Goal: Task Accomplishment & Management: Manage account settings

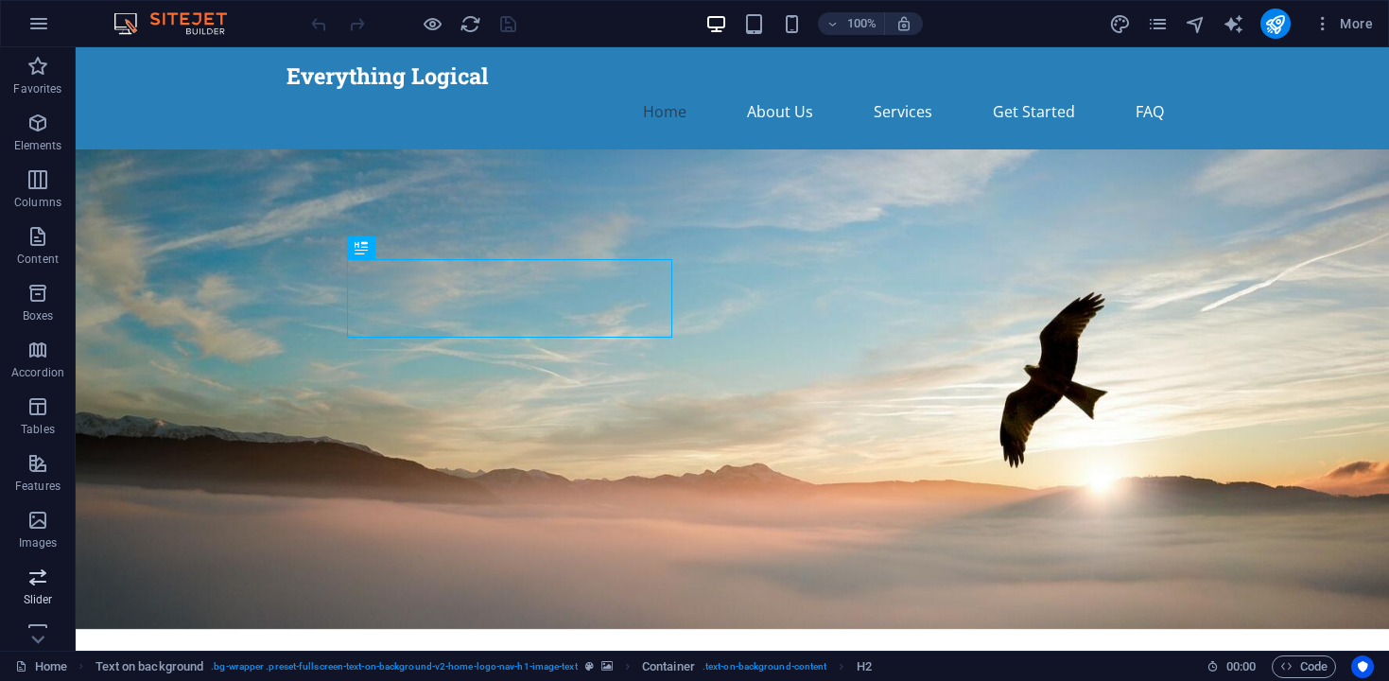
scroll to position [248, 0]
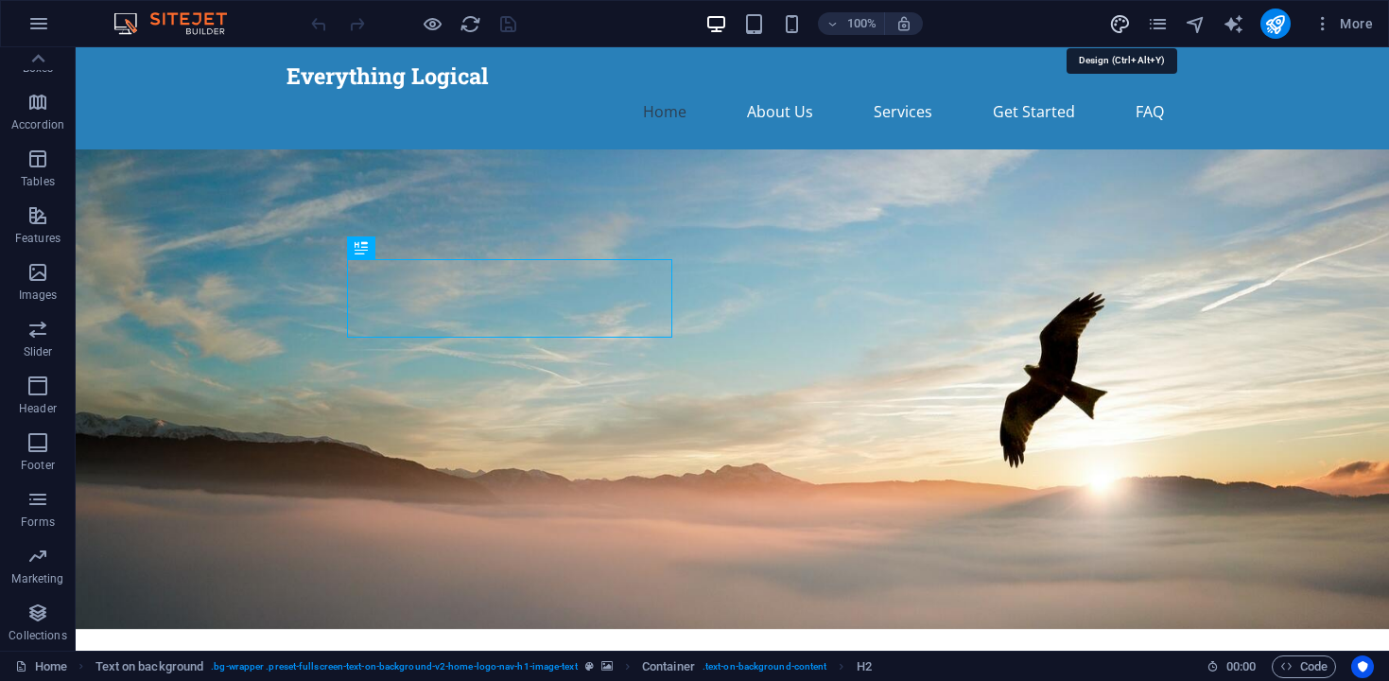
click at [1121, 24] on icon "design" at bounding box center [1120, 24] width 22 height 22
select select "px"
select select "200"
select select "px"
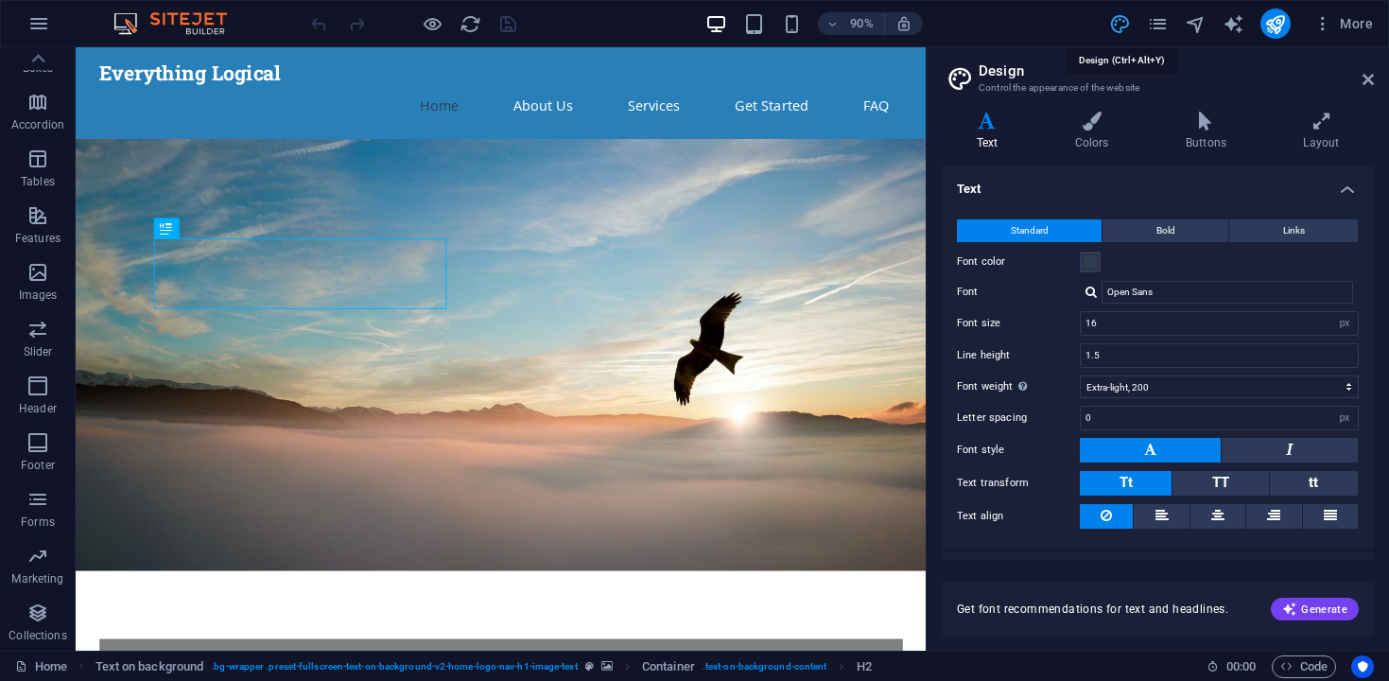
click at [1121, 24] on icon "design" at bounding box center [1120, 24] width 22 height 22
click at [1158, 21] on icon "pages" at bounding box center [1158, 24] width 22 height 22
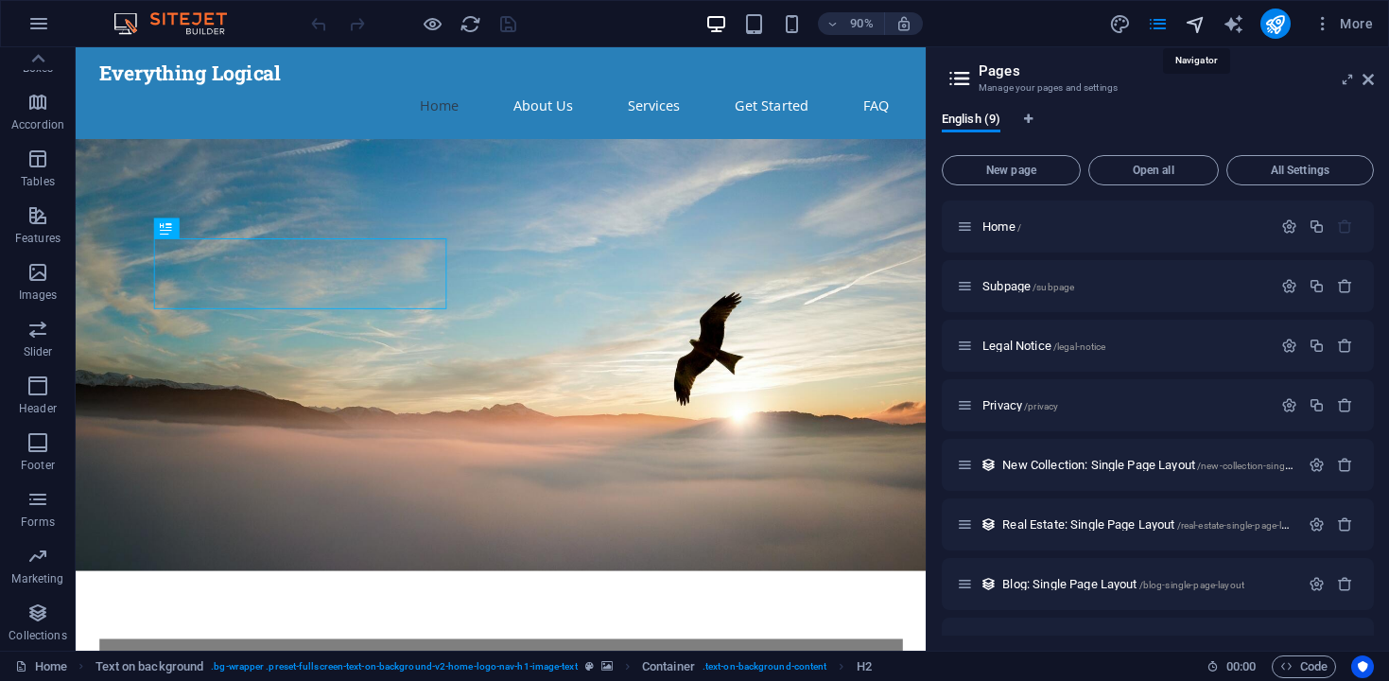
click at [1196, 24] on icon "navigator" at bounding box center [1196, 24] width 22 height 22
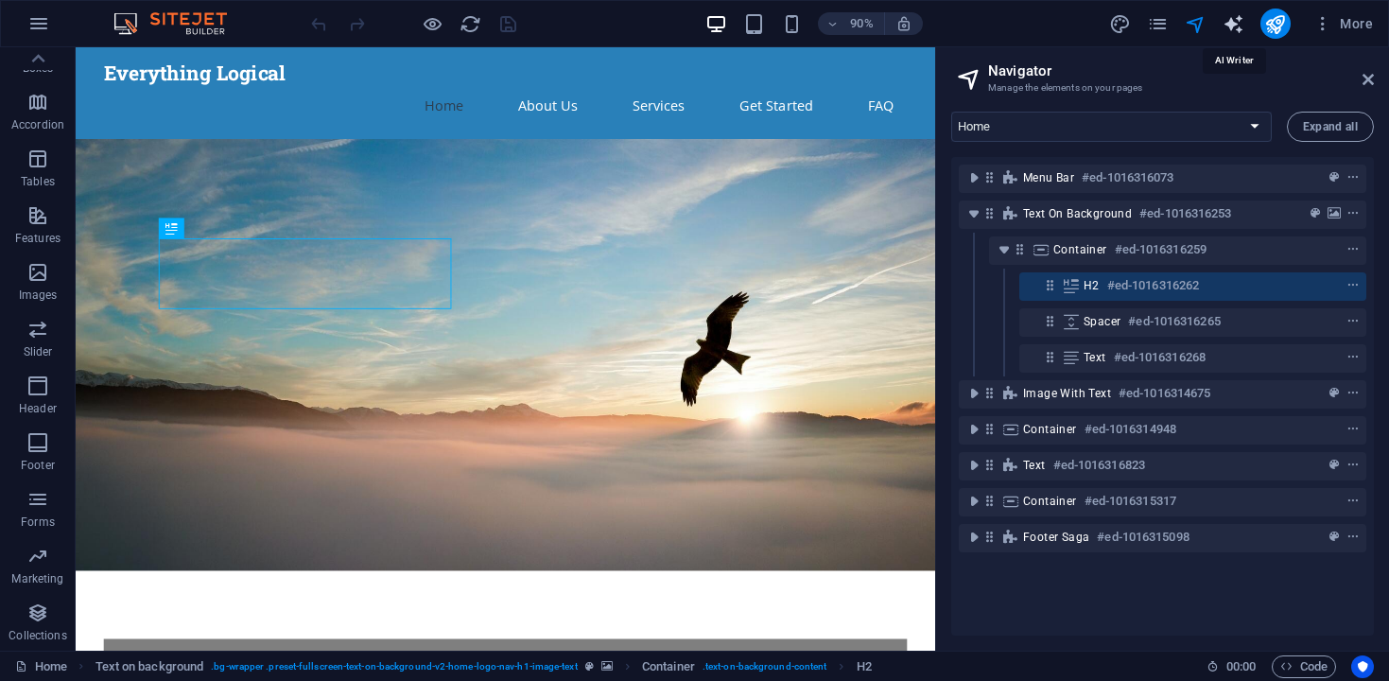
click at [1230, 26] on icon "text_generator" at bounding box center [1233, 24] width 22 height 22
select select "English"
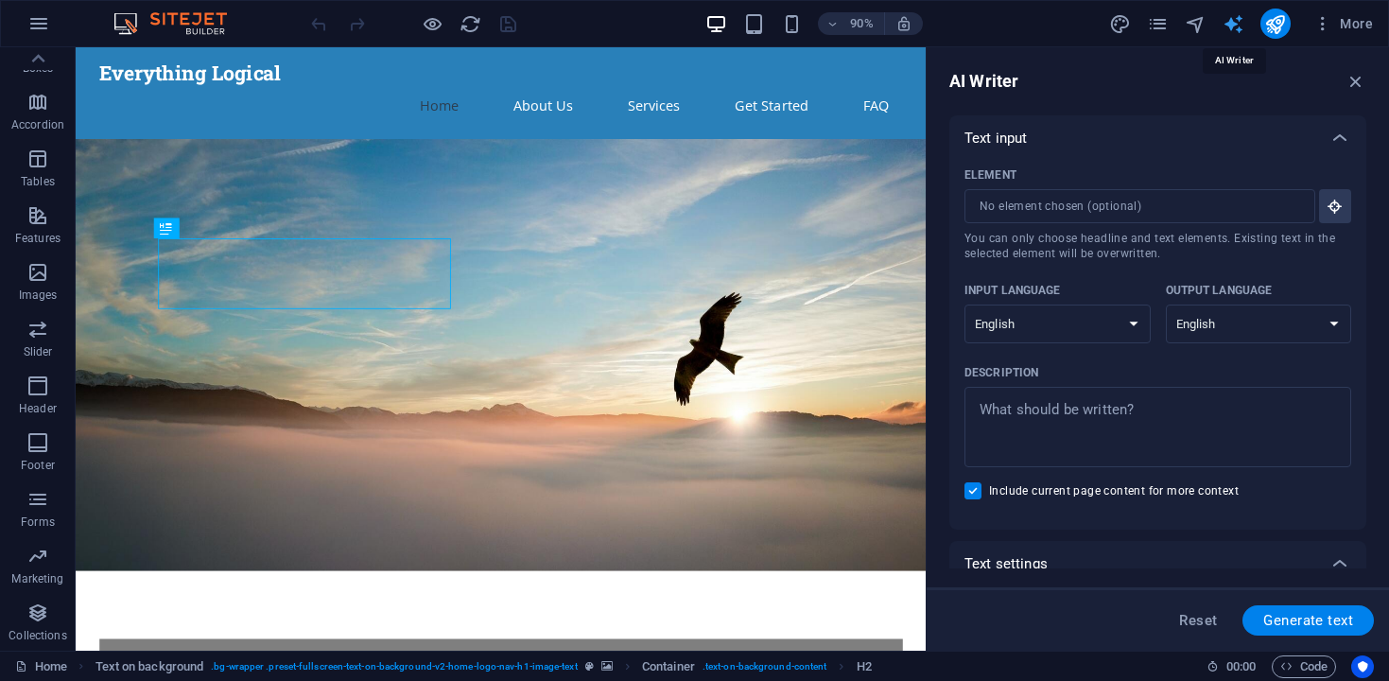
scroll to position [0, 0]
click at [1325, 24] on icon "button" at bounding box center [1322, 23] width 19 height 19
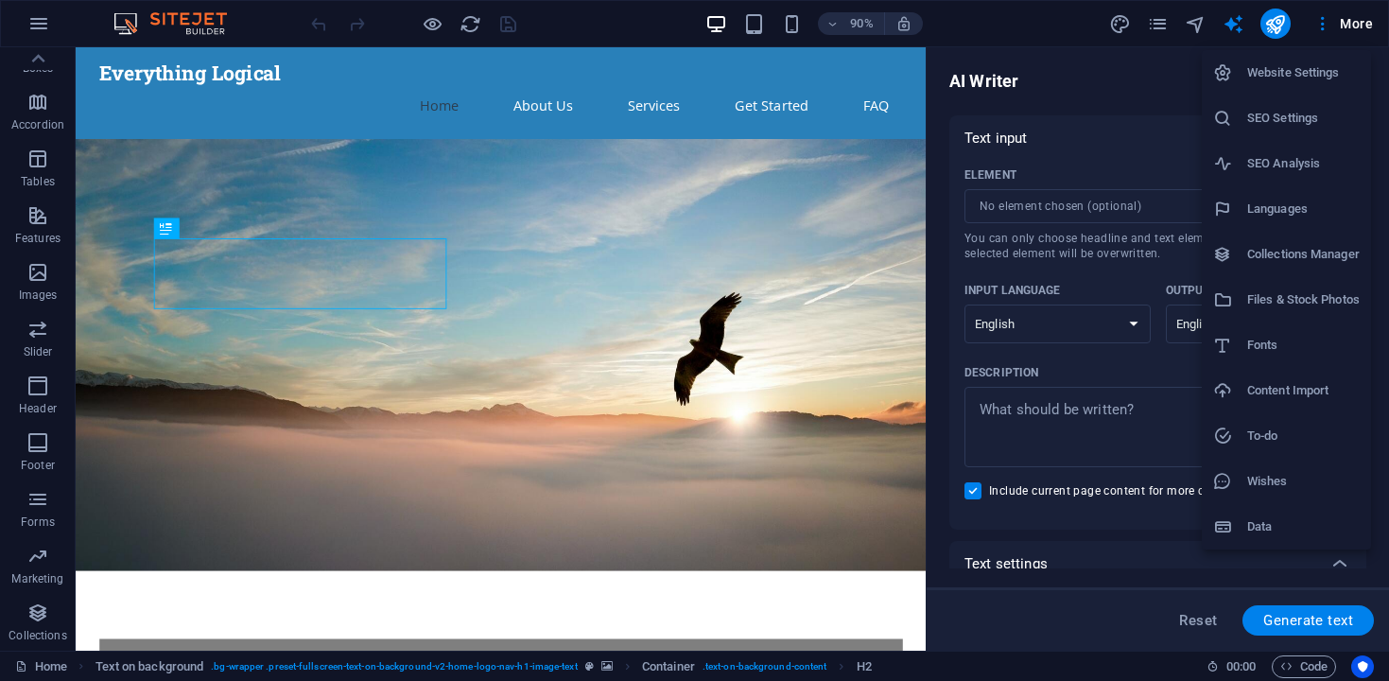
click at [1359, 22] on div at bounding box center [694, 340] width 1389 height 681
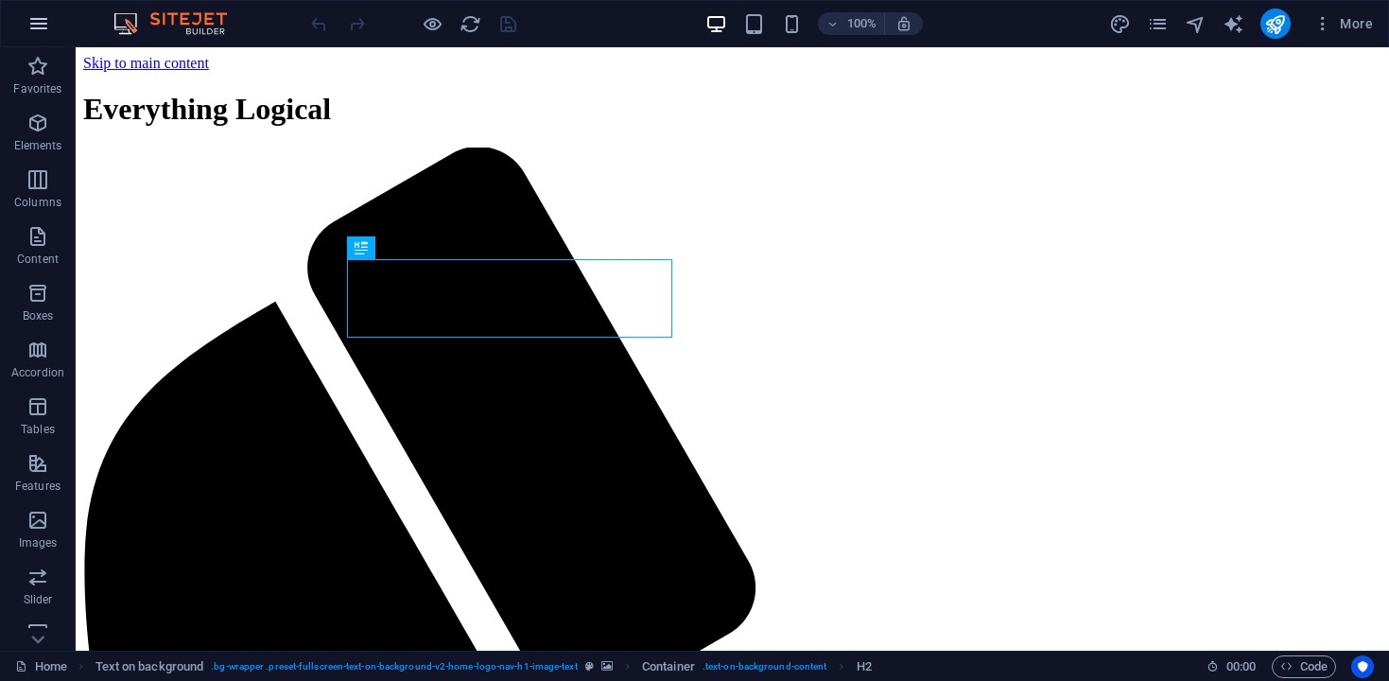
click at [43, 28] on icon "button" at bounding box center [38, 23] width 23 height 23
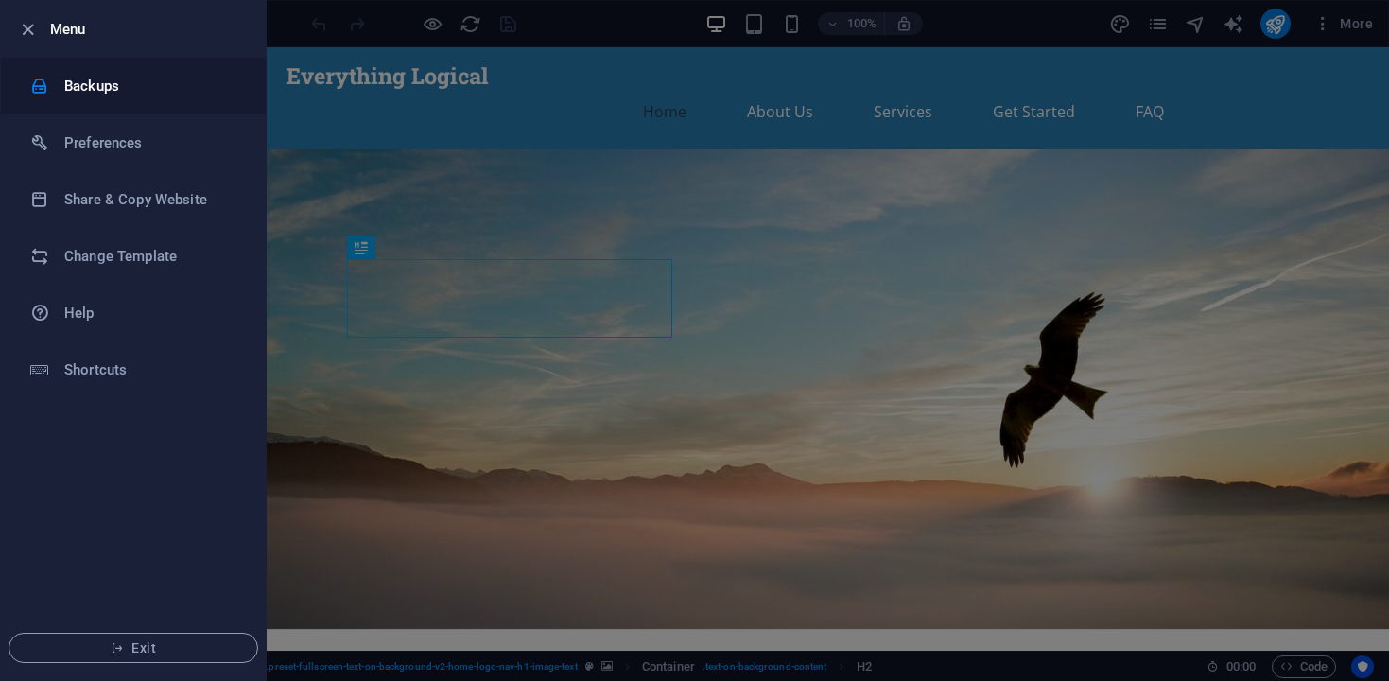
click at [99, 87] on h6 "Backups" at bounding box center [151, 86] width 175 height 23
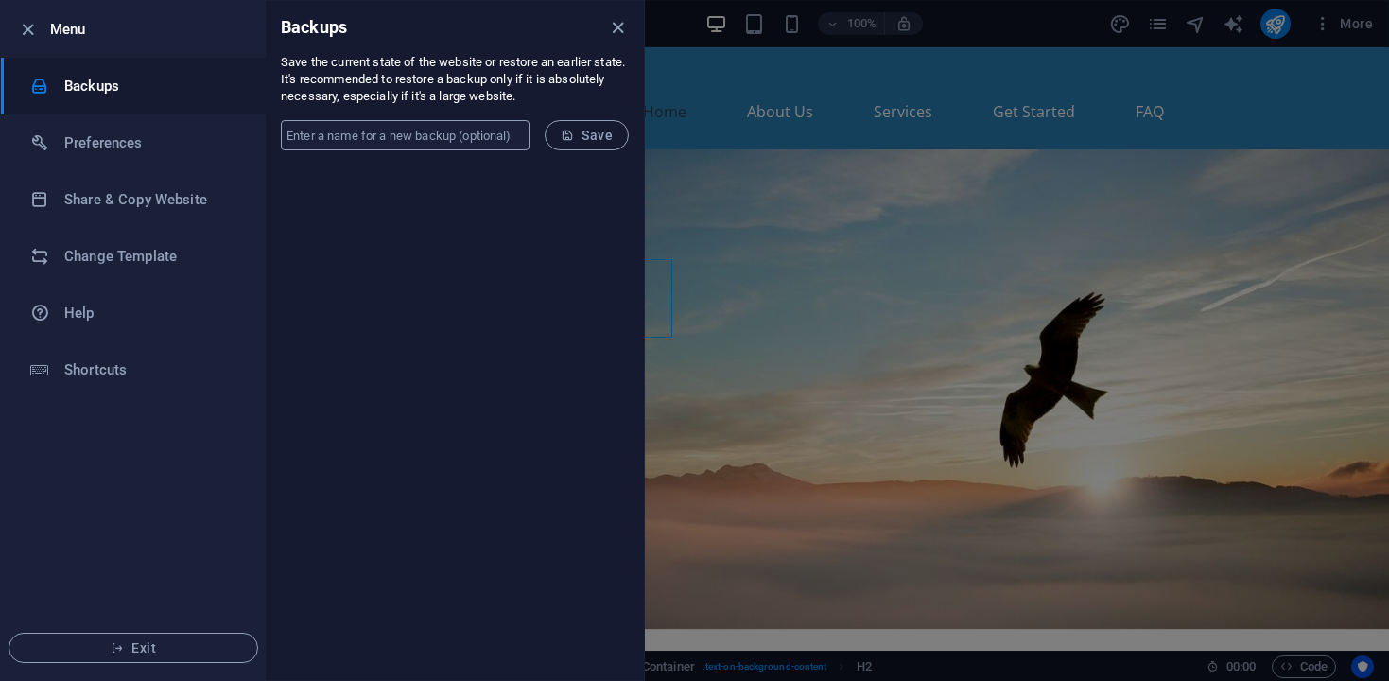
click at [322, 136] on input "text" at bounding box center [405, 135] width 249 height 30
type input "1stRun-basic1page"
click at [578, 137] on span "Save" at bounding box center [587, 135] width 52 height 15
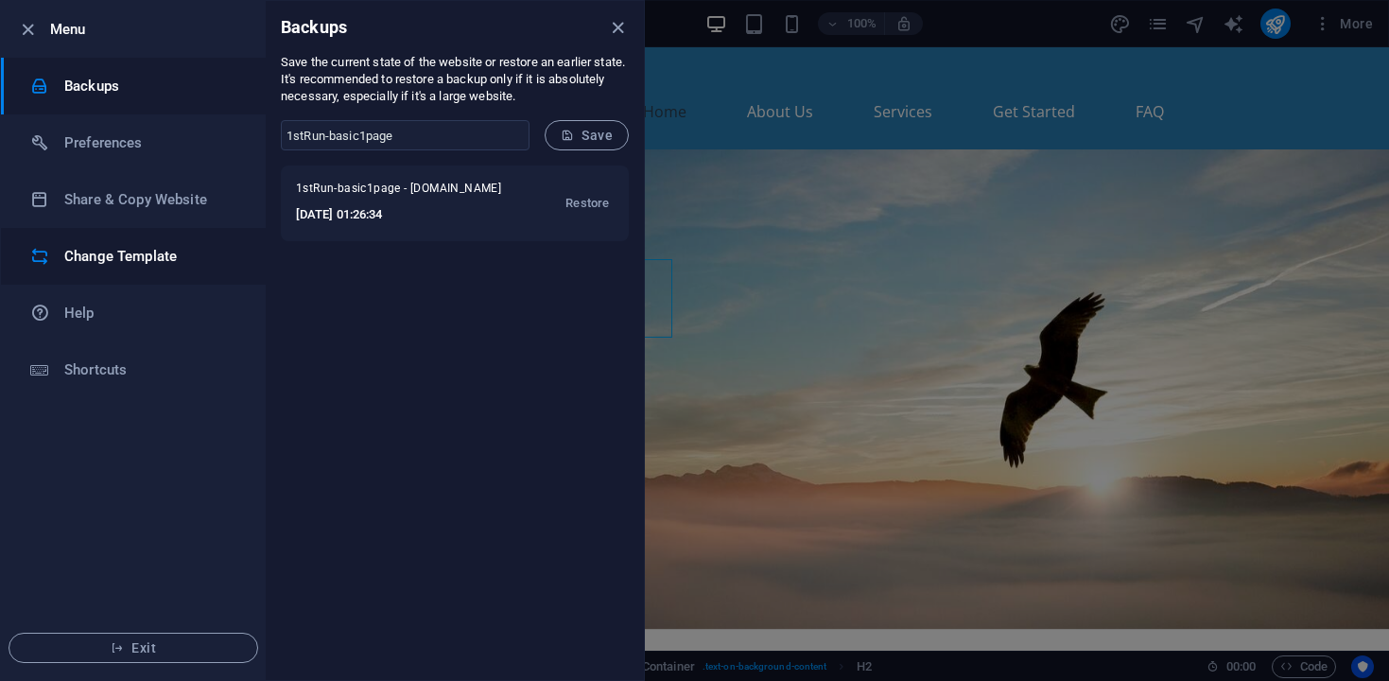
click at [104, 257] on h6 "Change Template" at bounding box center [151, 256] width 175 height 23
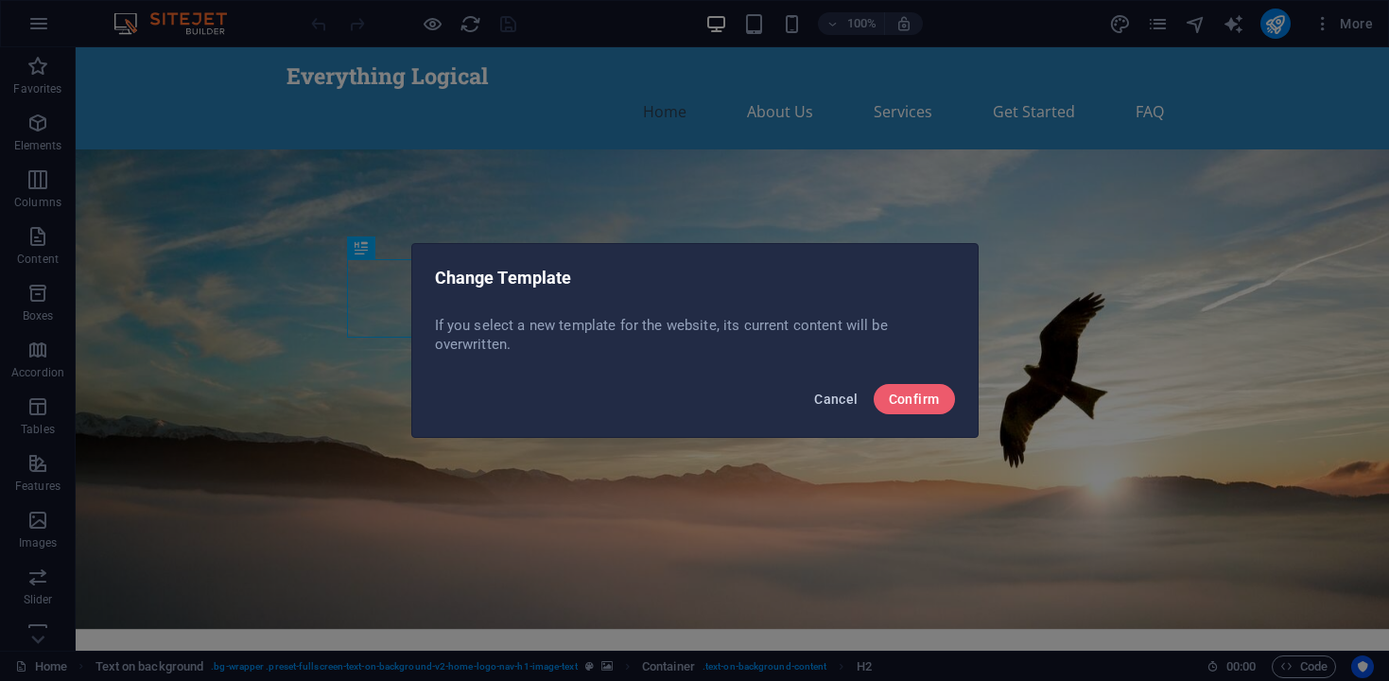
click at [846, 397] on span "Cancel" at bounding box center [835, 398] width 43 height 15
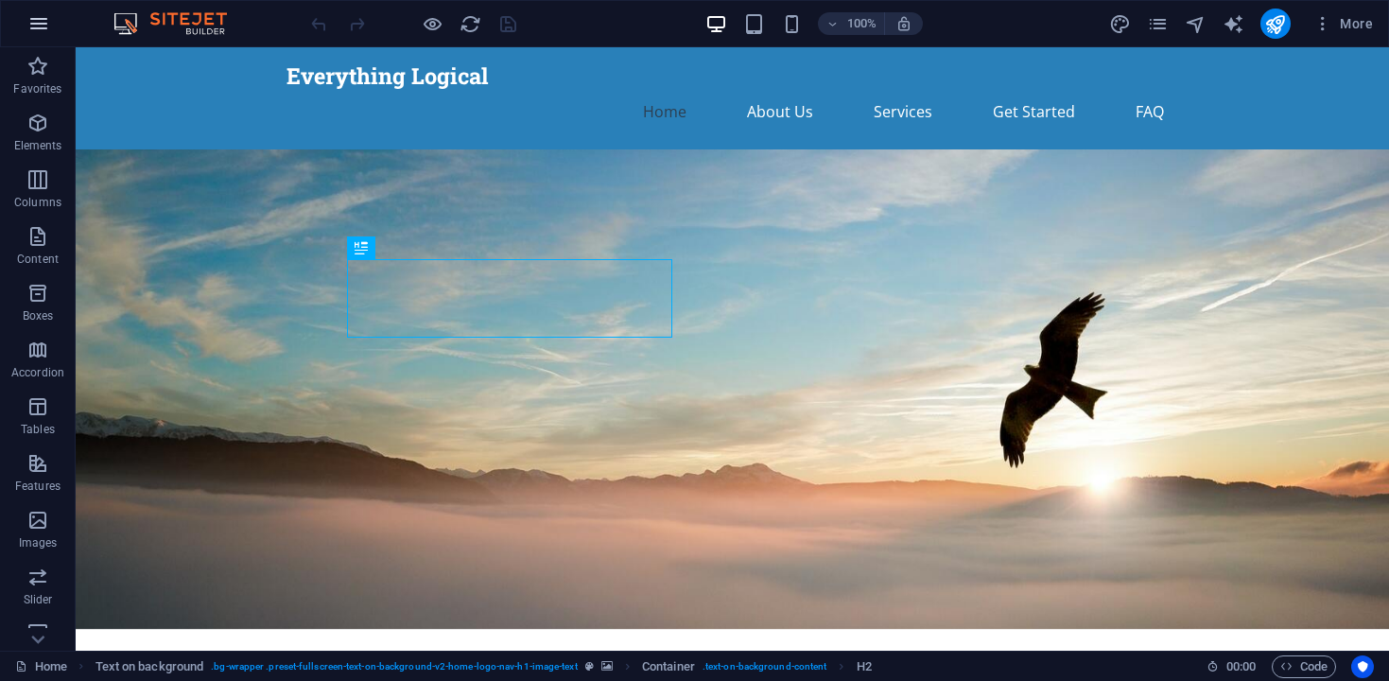
click at [35, 31] on icon "button" at bounding box center [38, 23] width 23 height 23
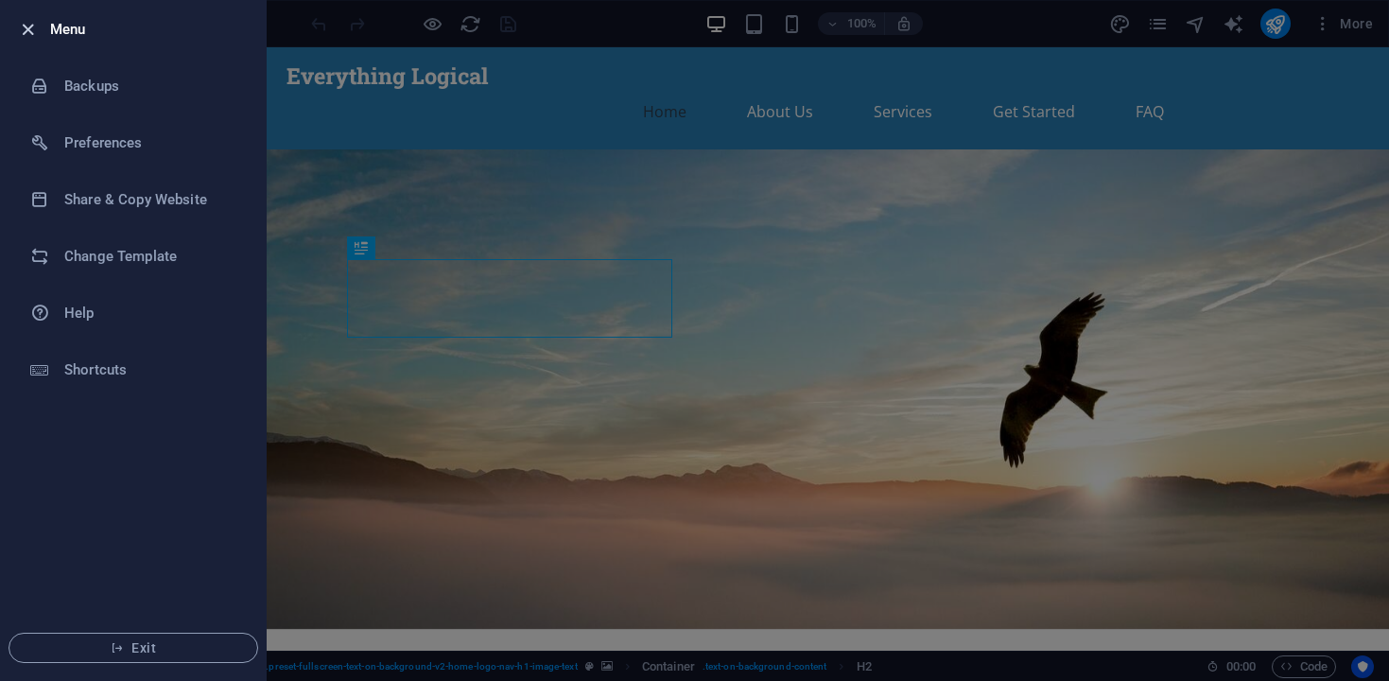
click at [26, 31] on icon "button" at bounding box center [28, 30] width 22 height 22
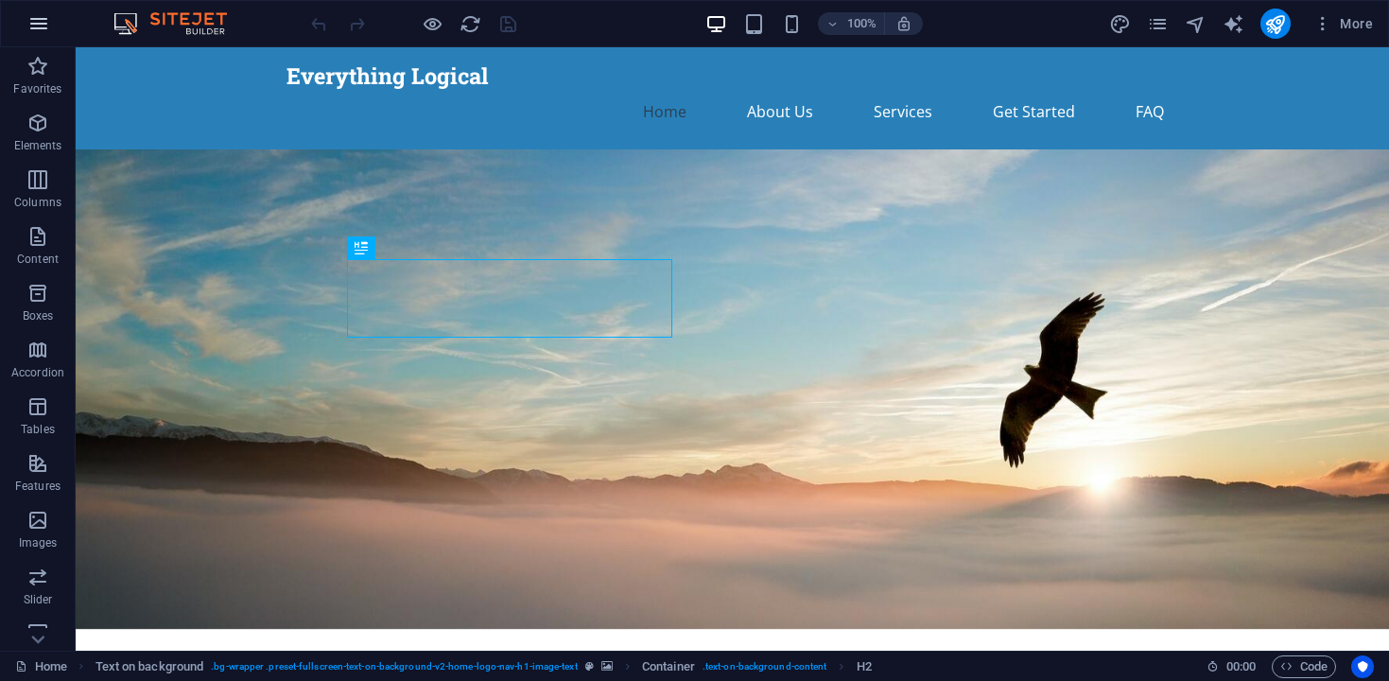
click at [36, 26] on icon "button" at bounding box center [38, 23] width 23 height 23
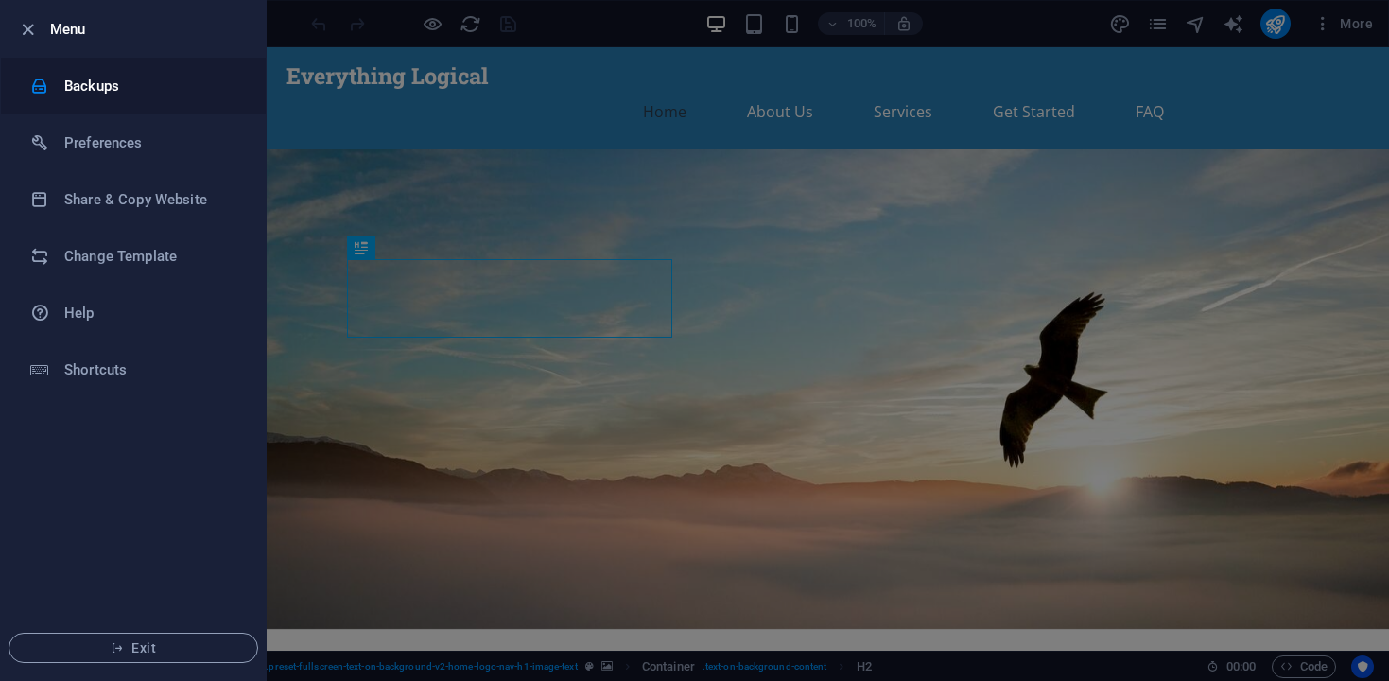
click at [78, 85] on h6 "Backups" at bounding box center [151, 86] width 175 height 23
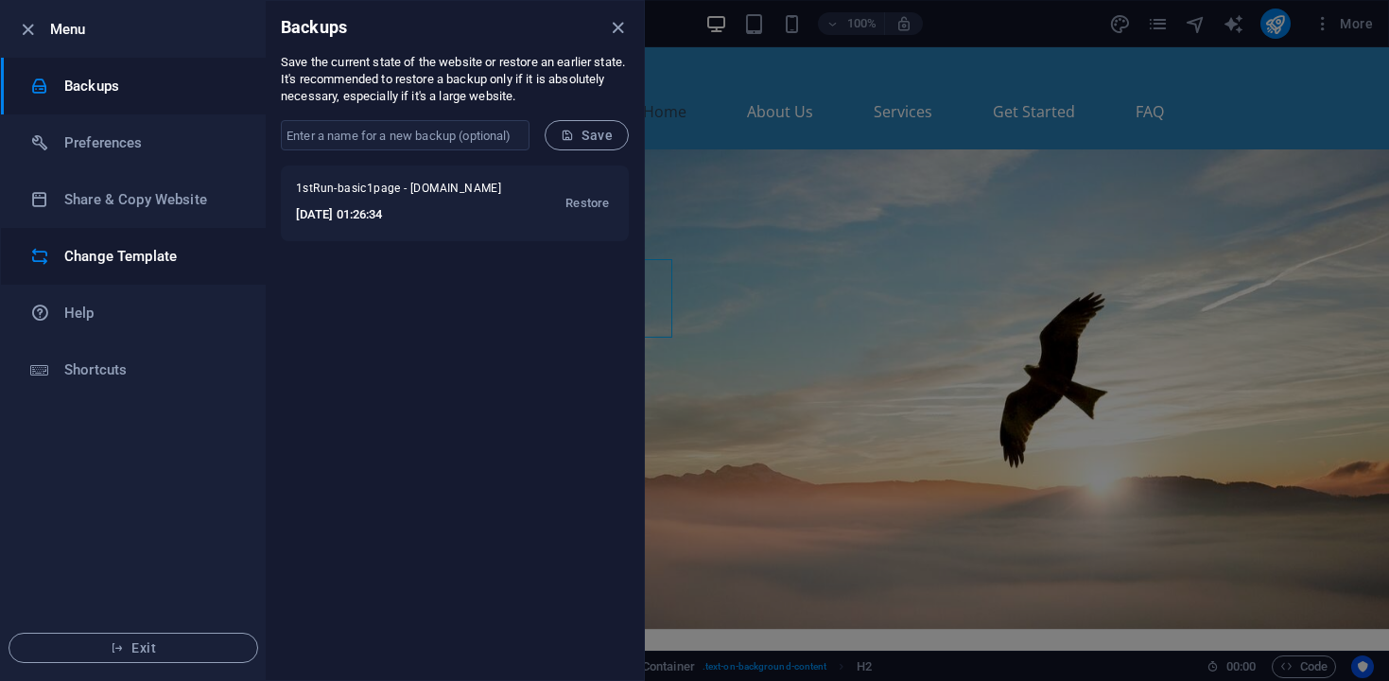
click at [138, 252] on h6 "Change Template" at bounding box center [151, 256] width 175 height 23
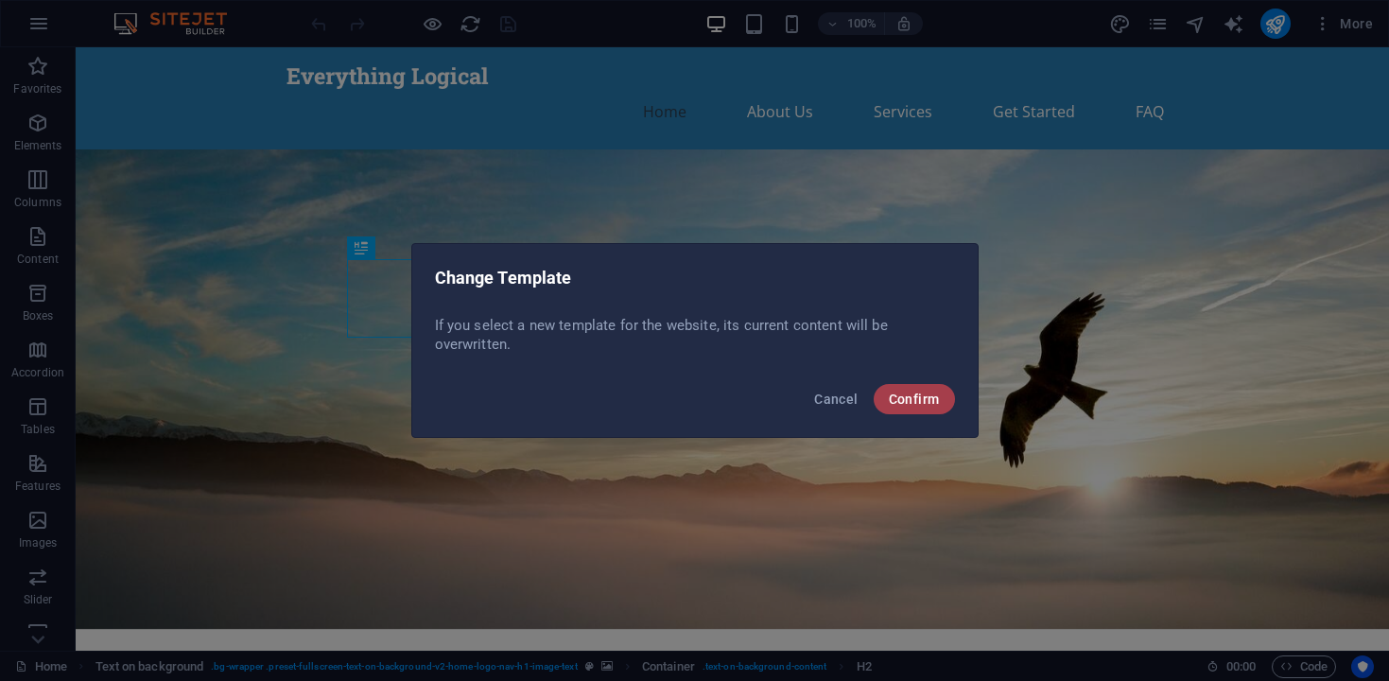
click at [925, 393] on span "Confirm" at bounding box center [914, 398] width 51 height 15
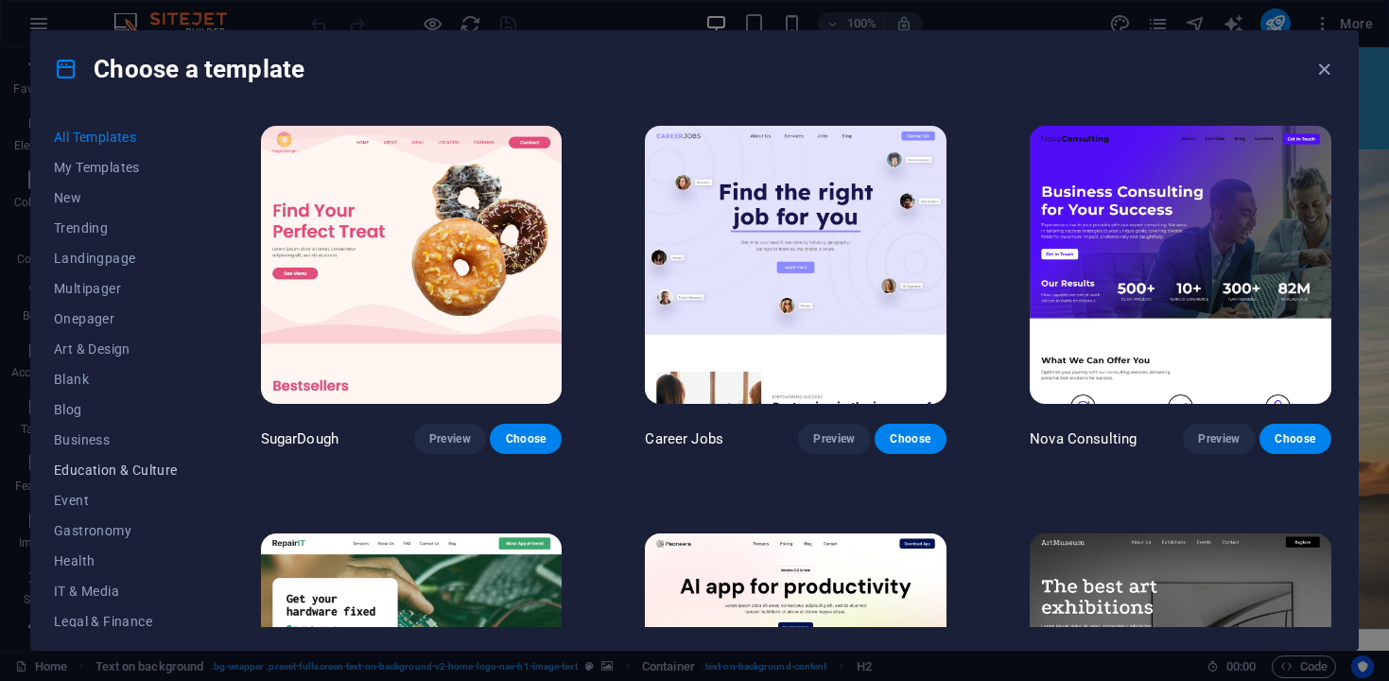
click at [94, 469] on span "Education & Culture" at bounding box center [116, 469] width 124 height 15
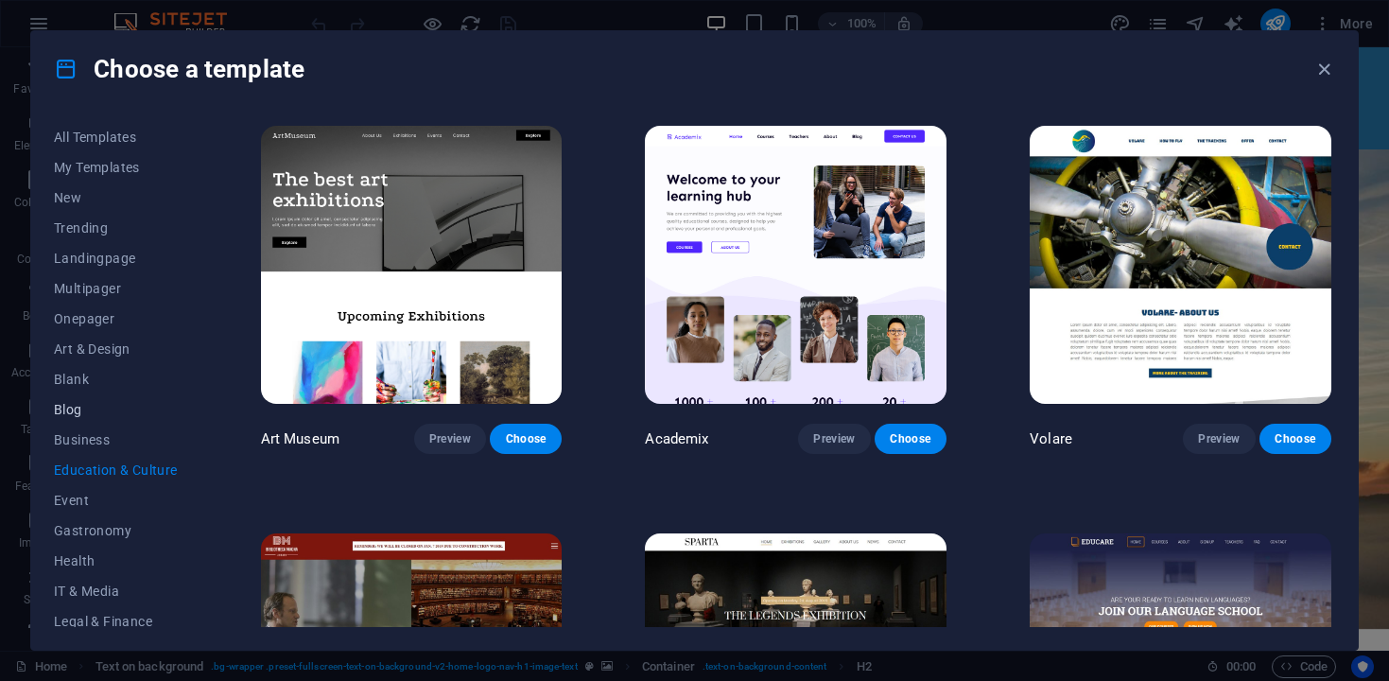
click at [68, 408] on span "Blog" at bounding box center [116, 409] width 124 height 15
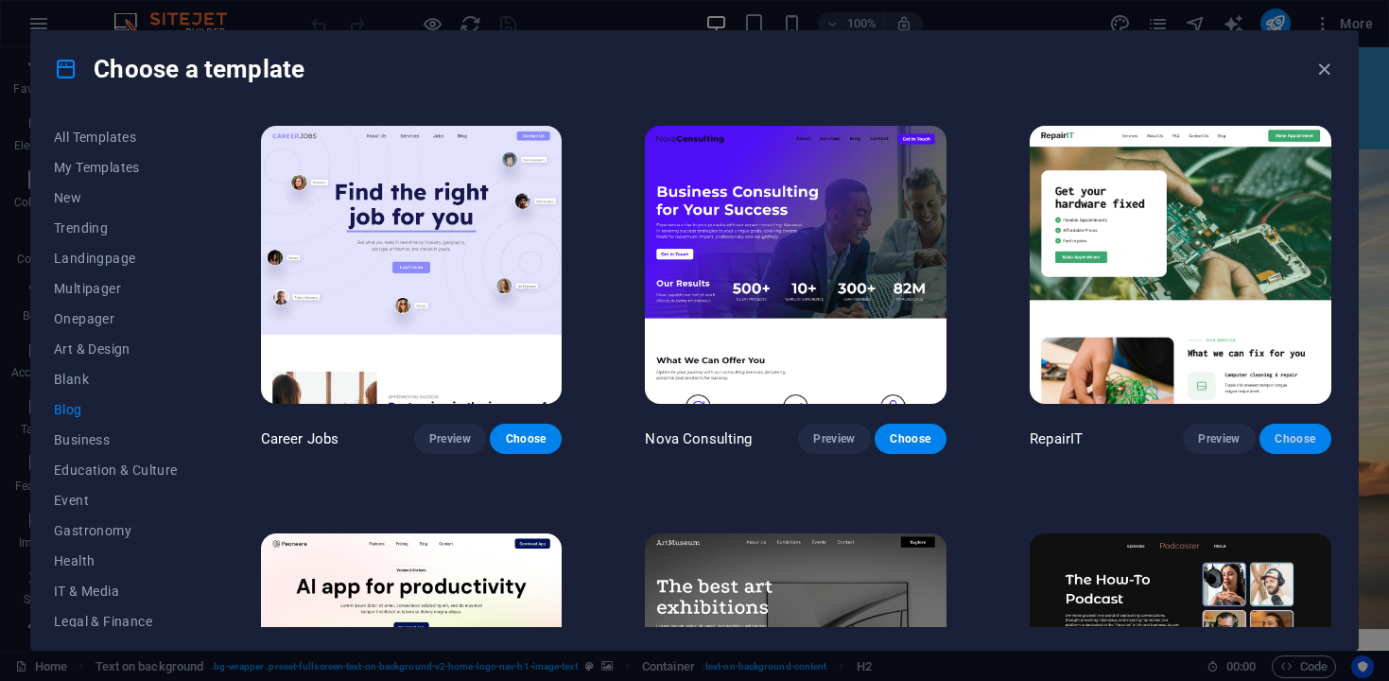
click at [1301, 434] on span "Choose" at bounding box center [1295, 438] width 42 height 15
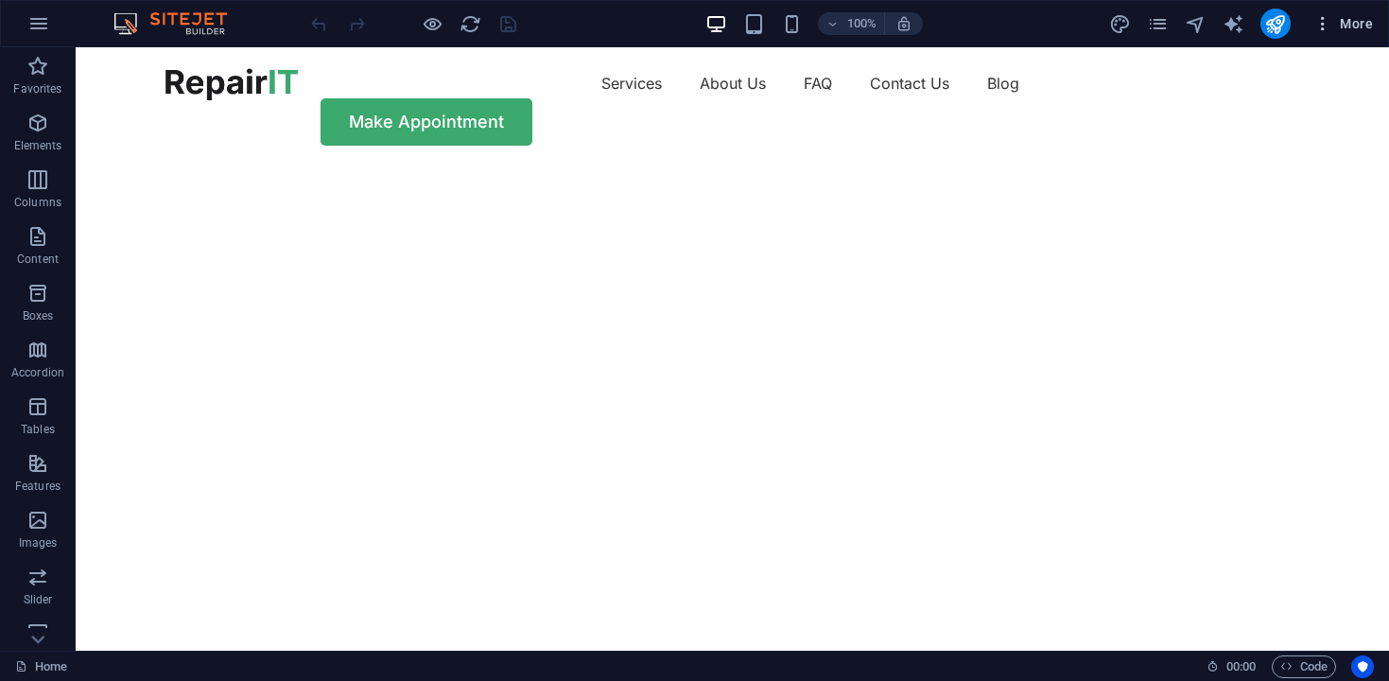
click at [1325, 17] on icon "button" at bounding box center [1322, 23] width 19 height 19
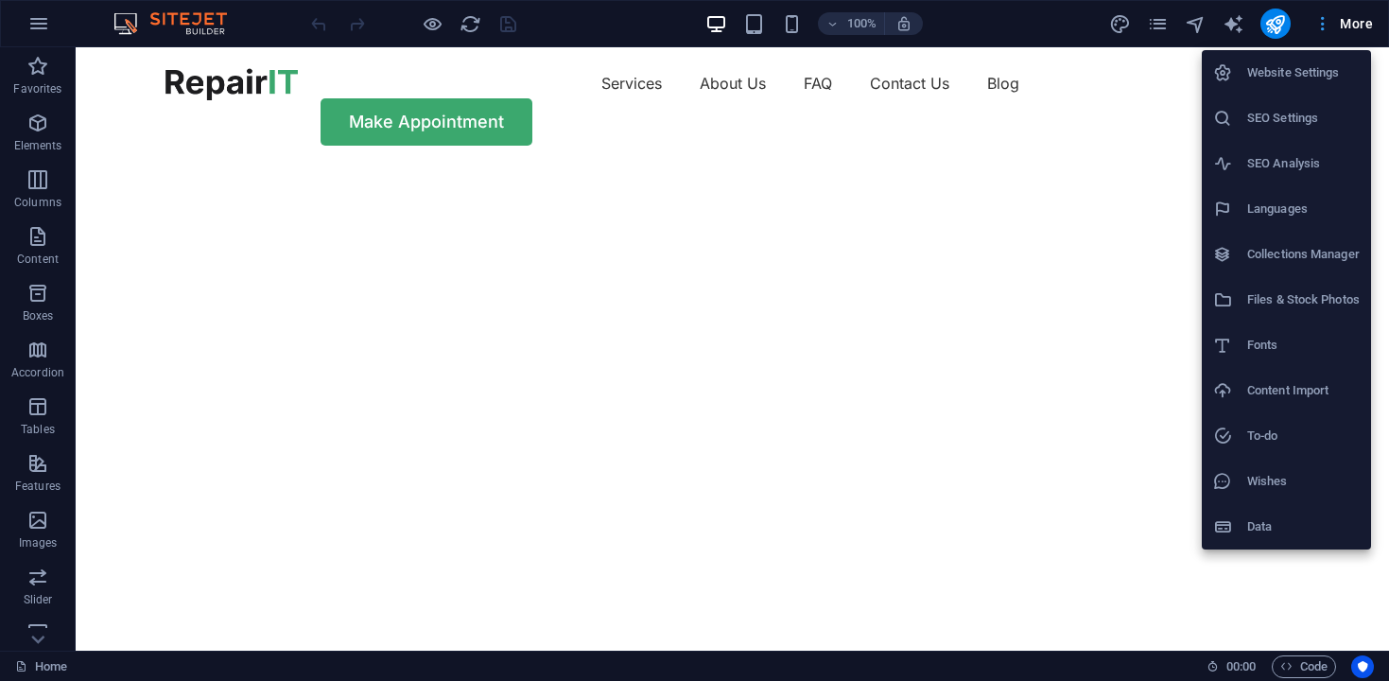
click at [1325, 17] on div at bounding box center [694, 340] width 1389 height 681
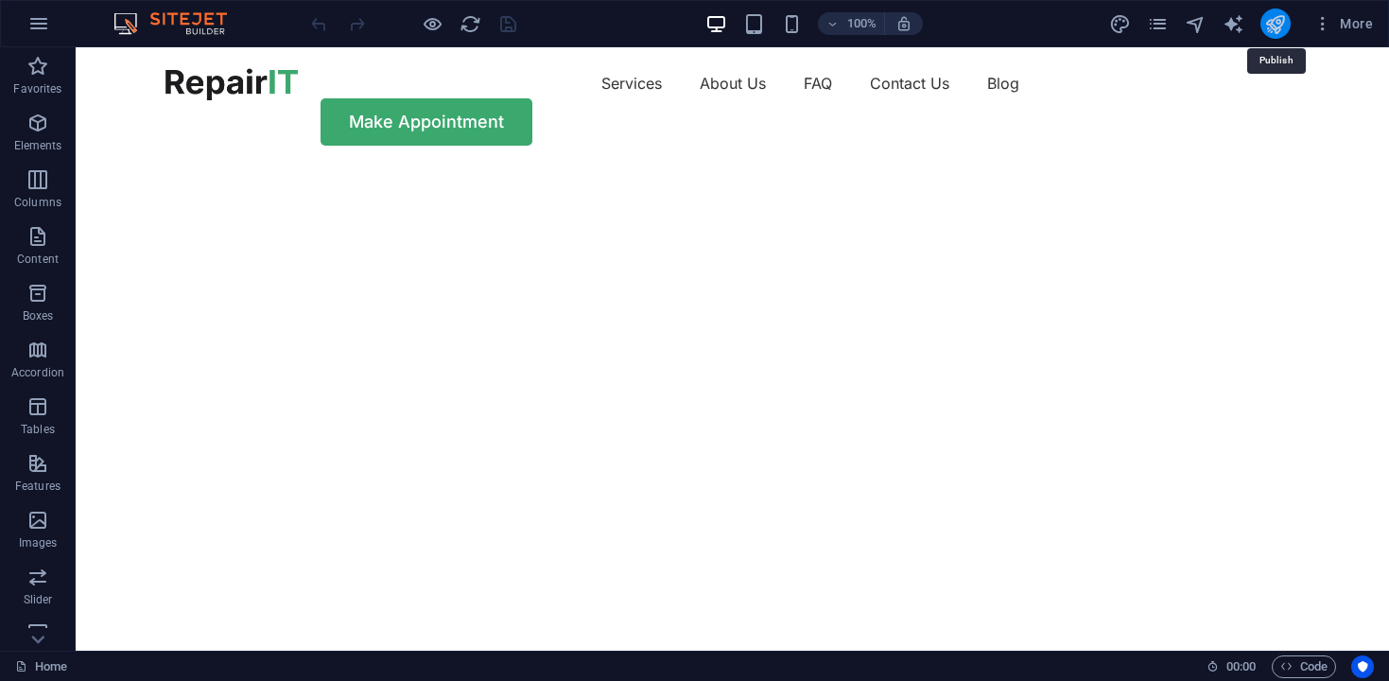
click at [1272, 29] on icon "publish" at bounding box center [1275, 24] width 22 height 22
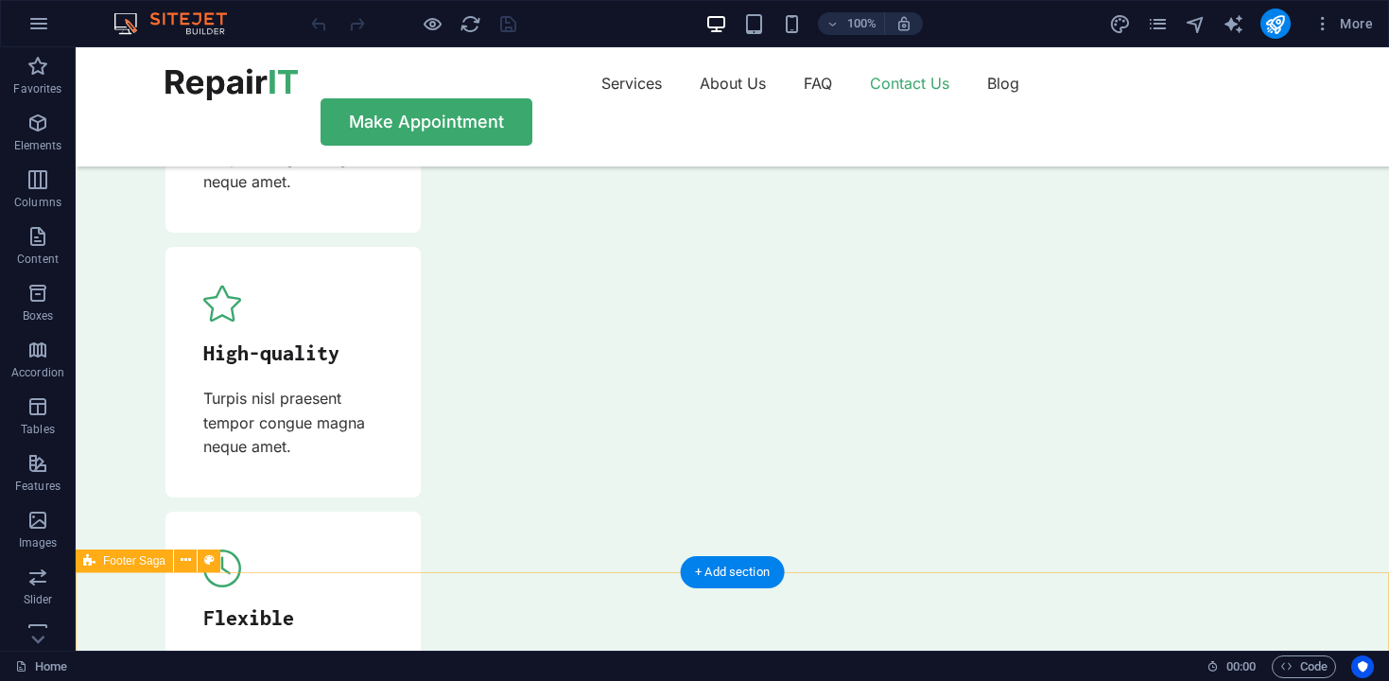
scroll to position [6147, 0]
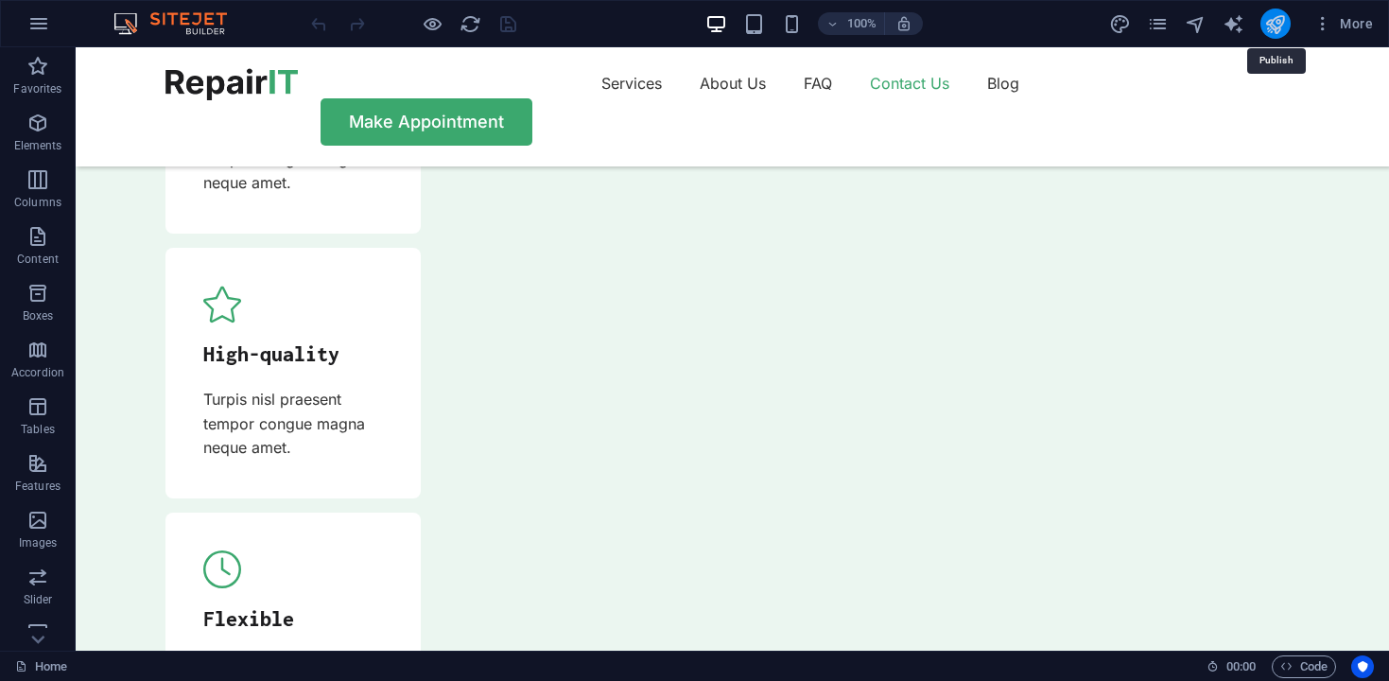
click at [1271, 29] on icon "publish" at bounding box center [1275, 24] width 22 height 22
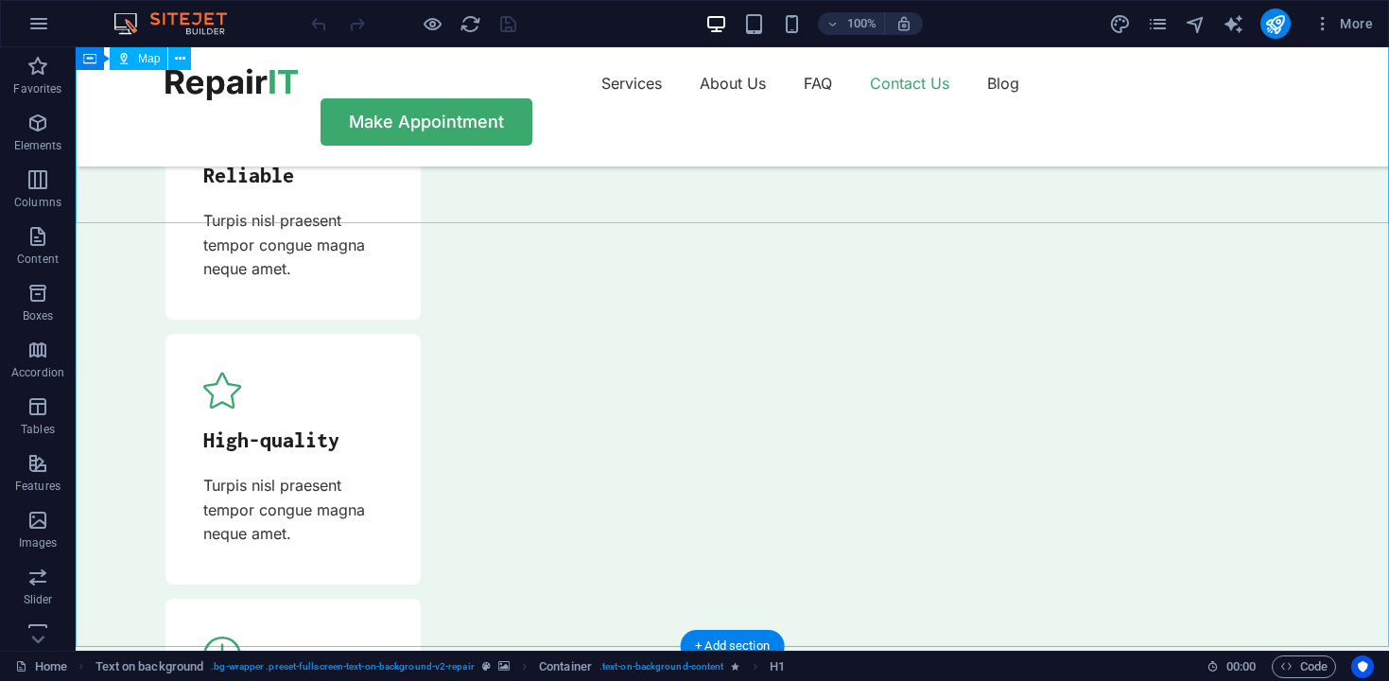
scroll to position [6055, 0]
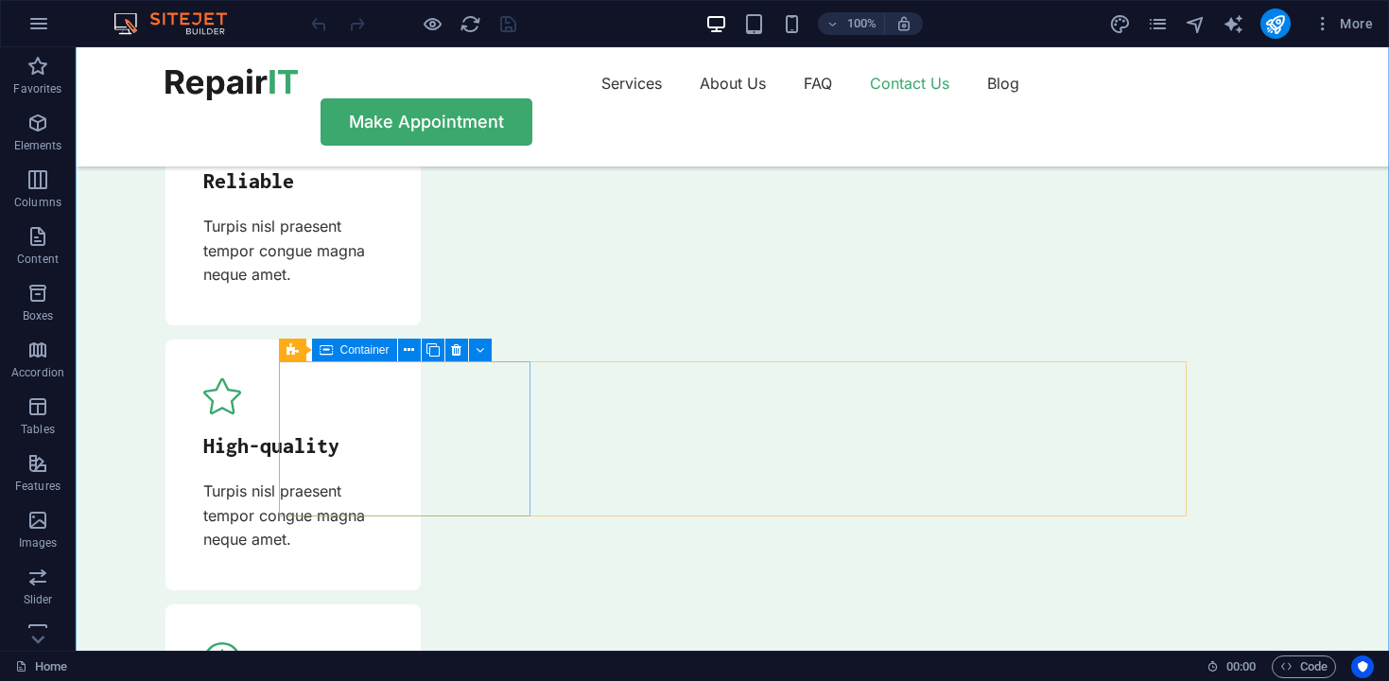
click at [483, 352] on icon at bounding box center [480, 350] width 9 height 20
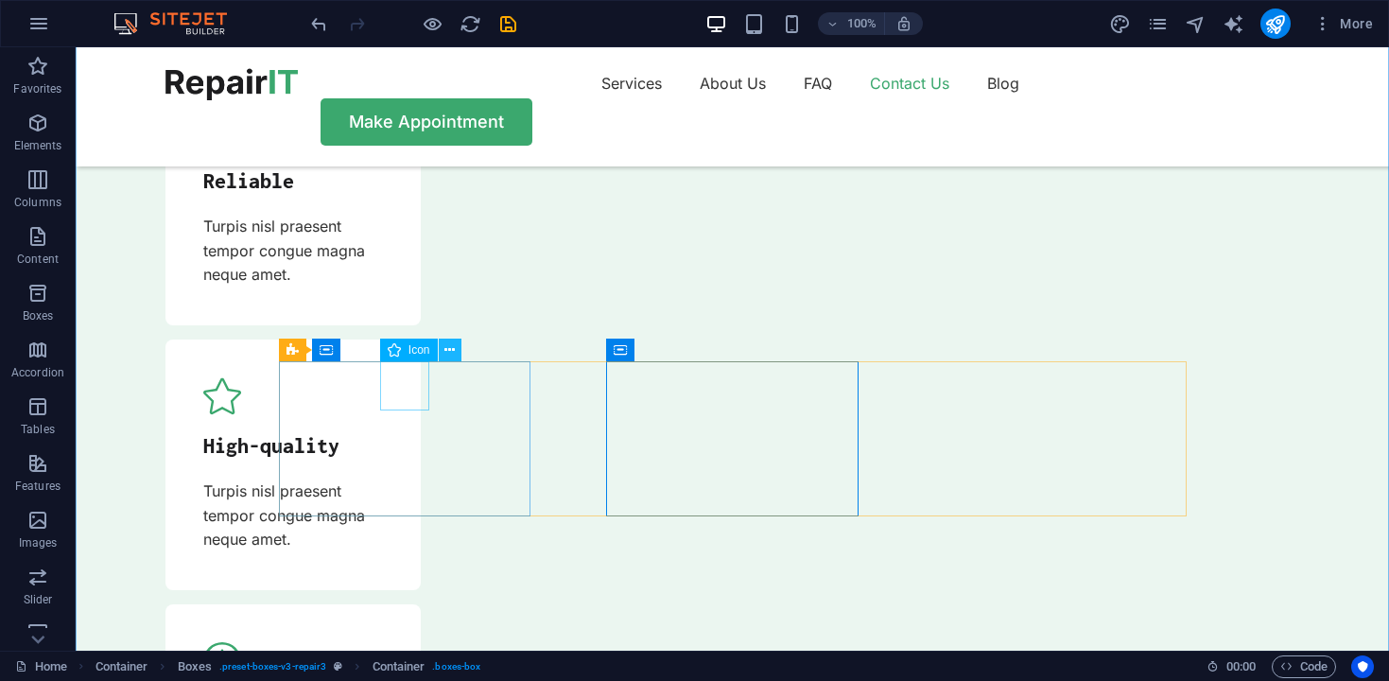
click at [451, 357] on icon at bounding box center [449, 350] width 10 height 20
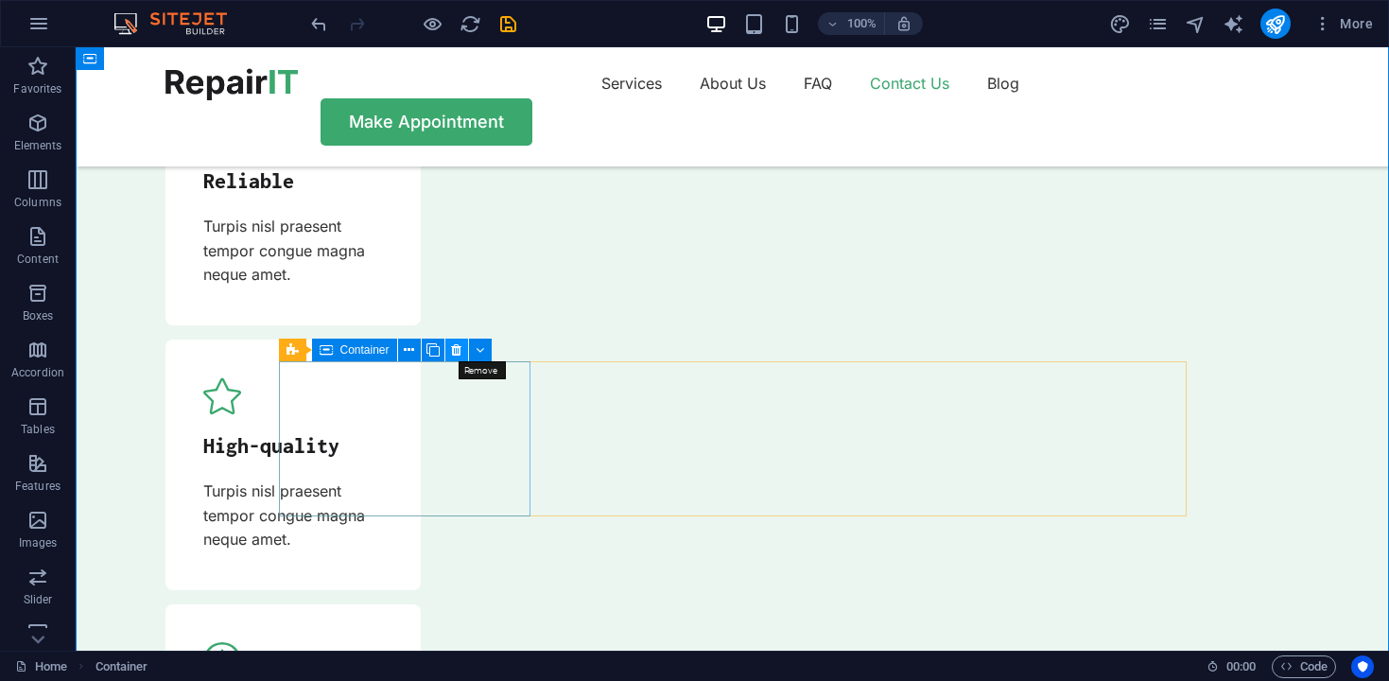
click at [460, 349] on icon at bounding box center [456, 350] width 10 height 20
click at [1324, 30] on icon "button" at bounding box center [1322, 23] width 19 height 19
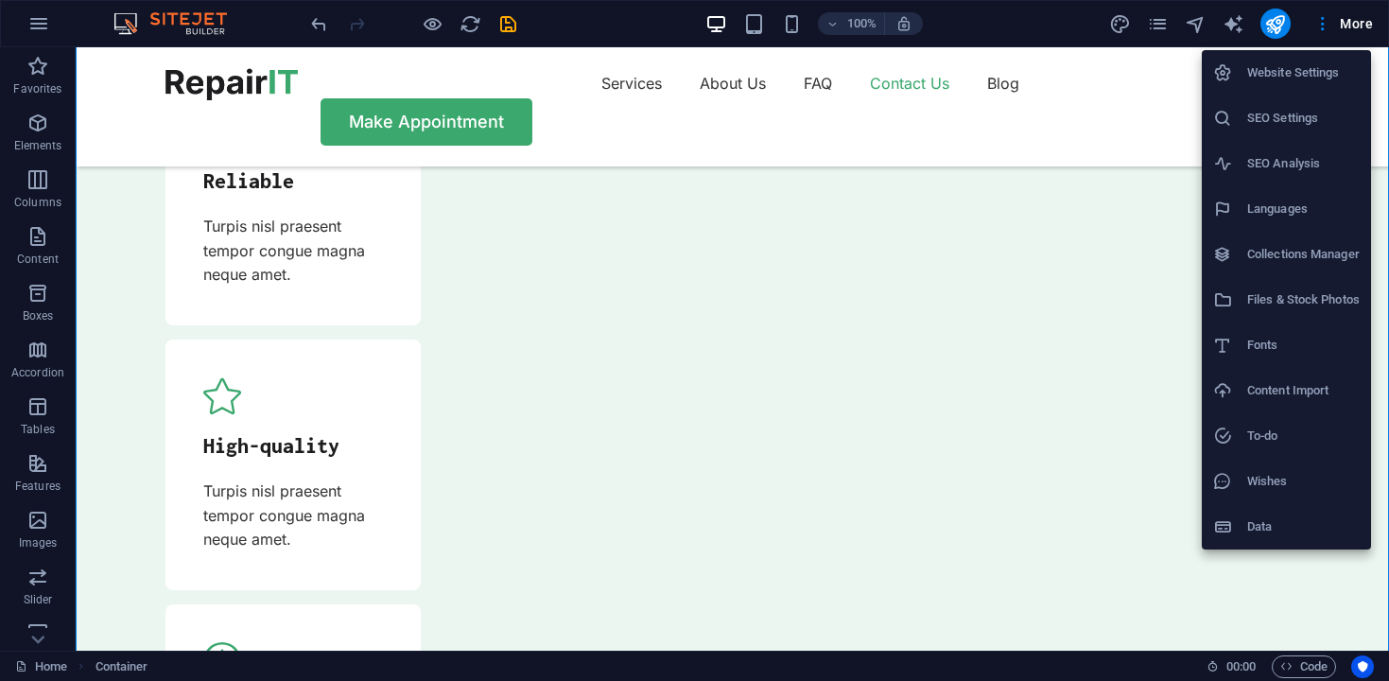
click at [1324, 29] on div at bounding box center [694, 340] width 1389 height 681
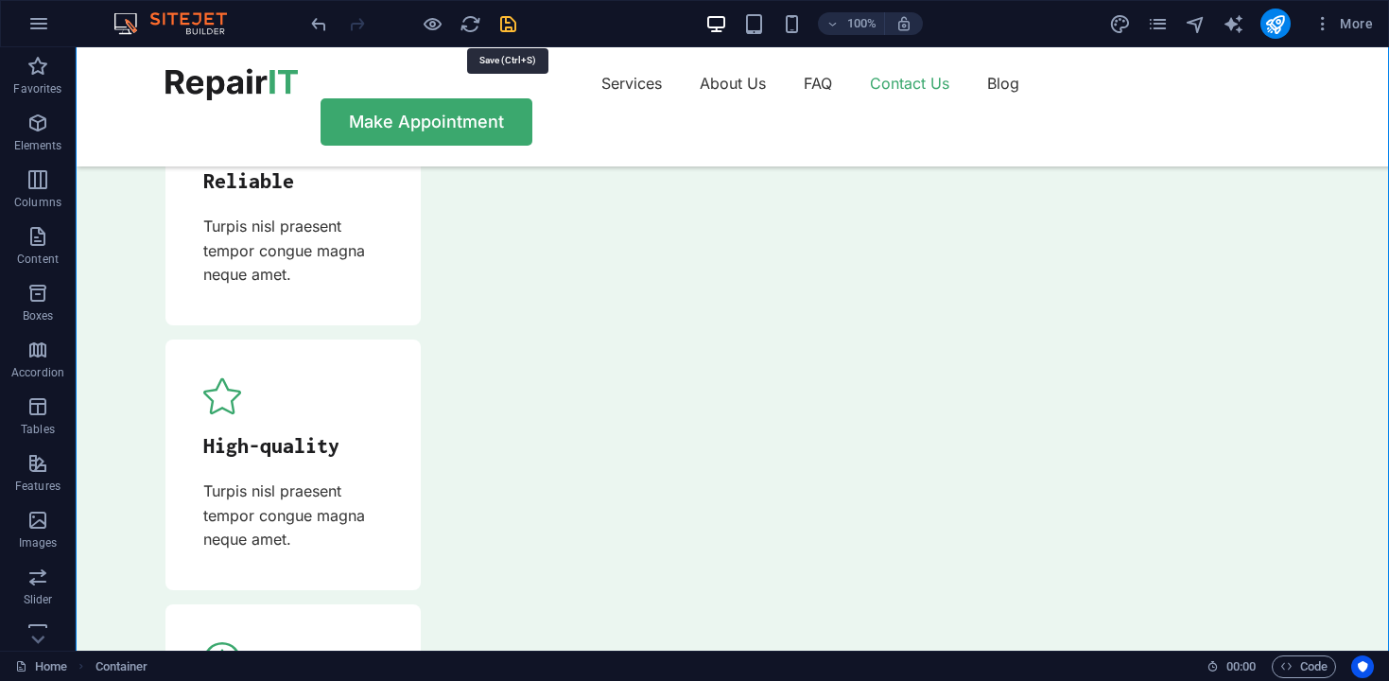
click at [509, 21] on icon "save" at bounding box center [508, 24] width 22 height 22
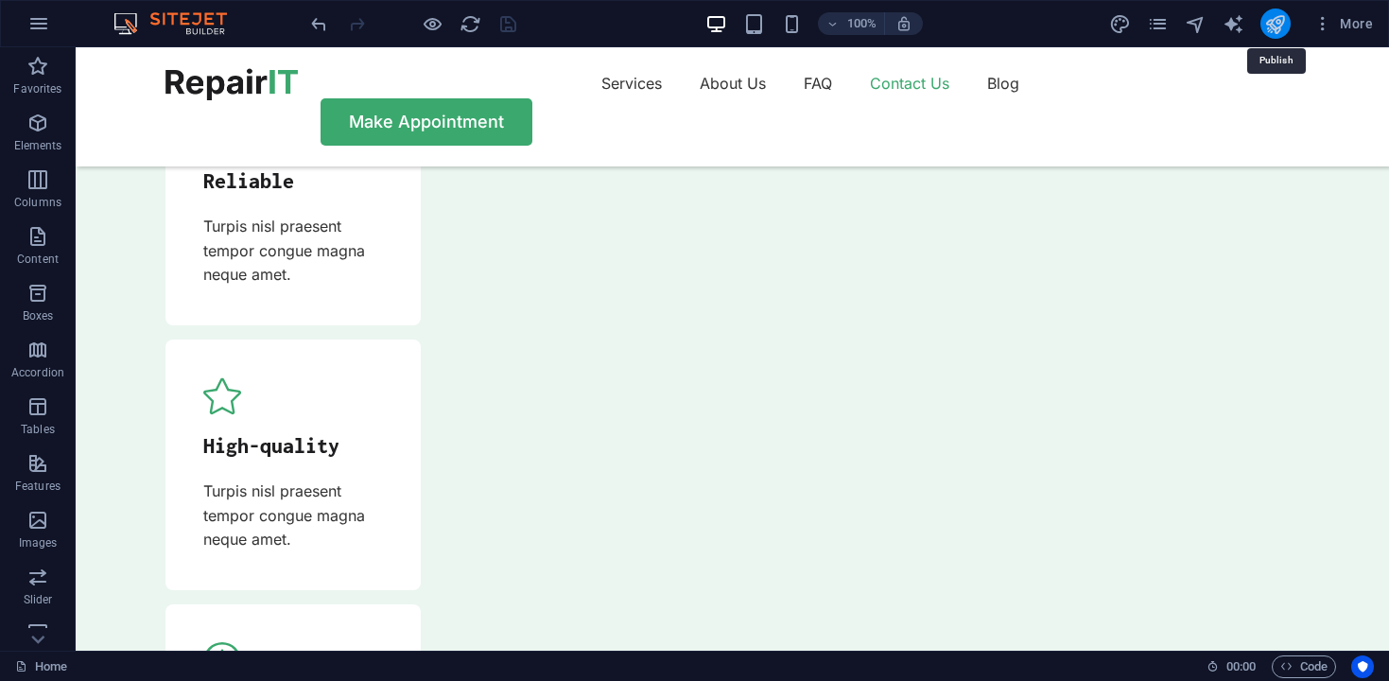
click at [1279, 26] on icon "publish" at bounding box center [1275, 24] width 22 height 22
